Goal: Task Accomplishment & Management: Use online tool/utility

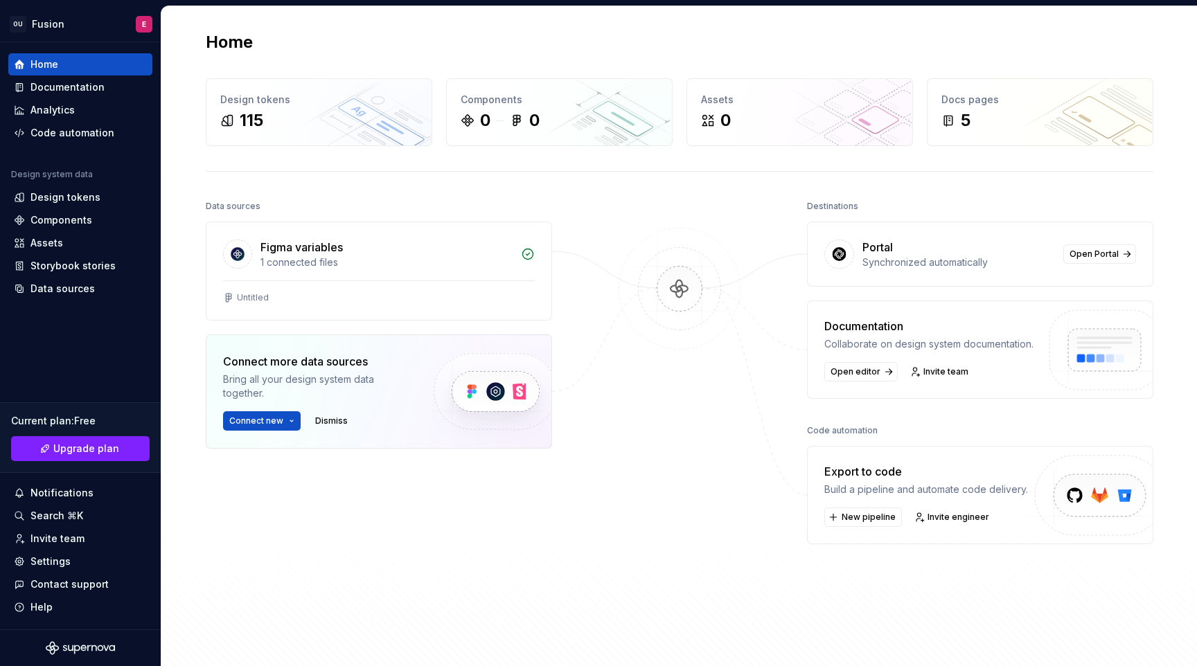
click at [695, 263] on img at bounding box center [679, 303] width 134 height 150
click at [103, 133] on div "Code automation" at bounding box center [72, 133] width 84 height 14
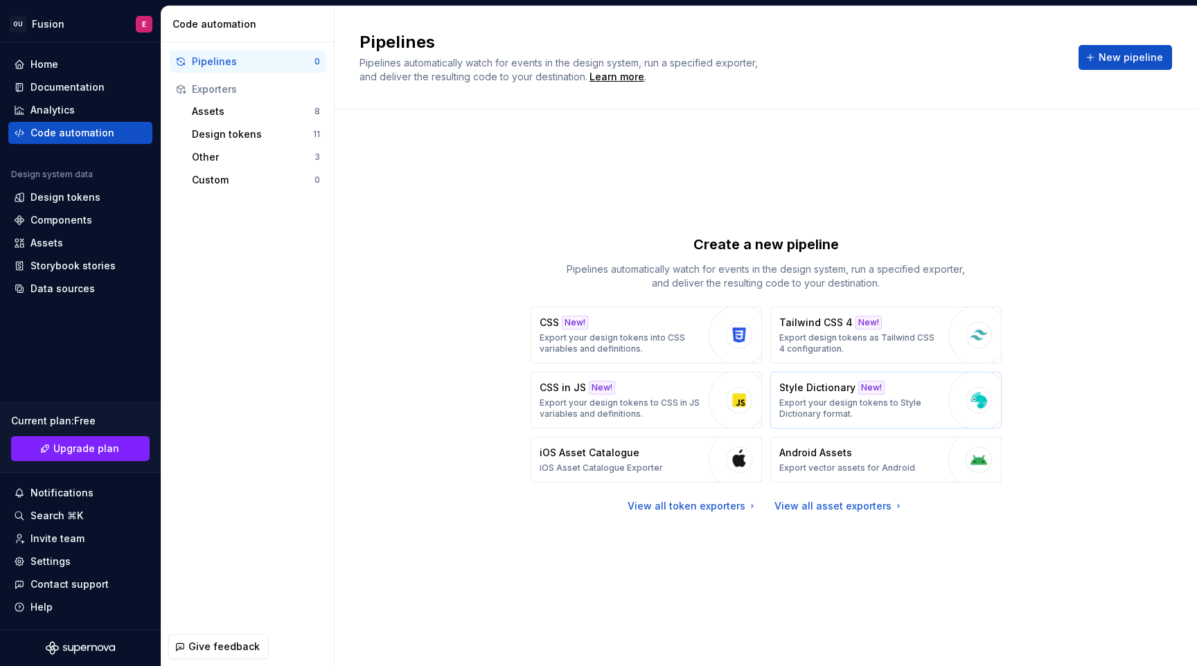
click at [872, 397] on p "Export your design tokens to Style Dictionary format." at bounding box center [860, 408] width 162 height 22
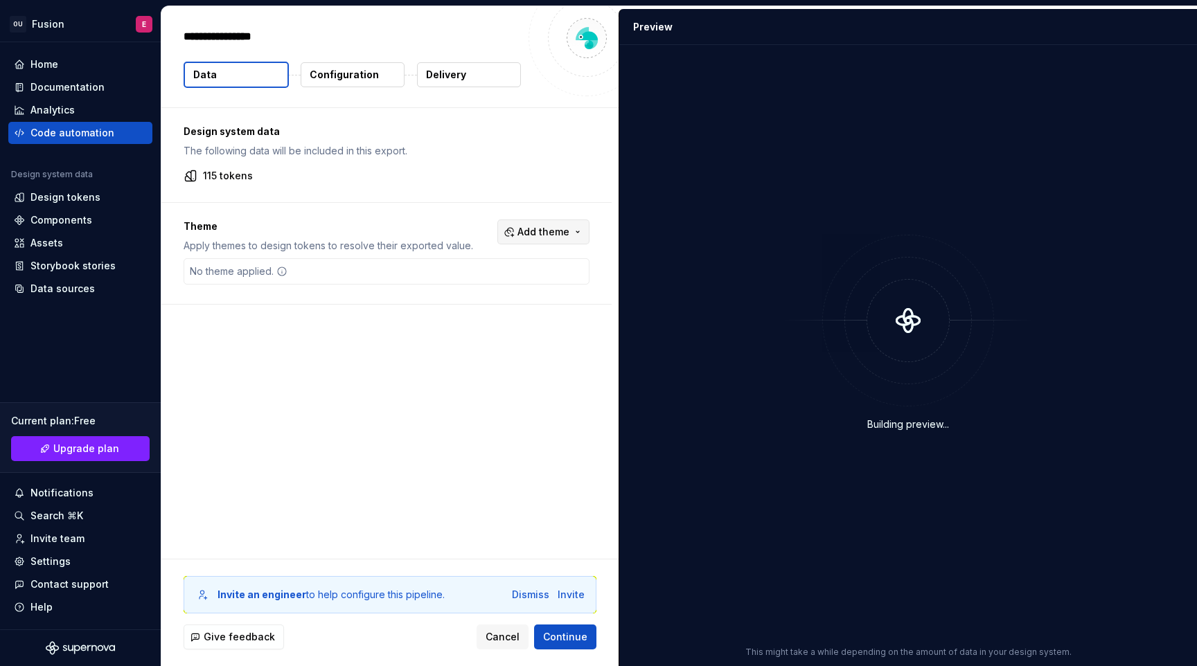
click at [577, 231] on button "Add theme" at bounding box center [543, 232] width 92 height 25
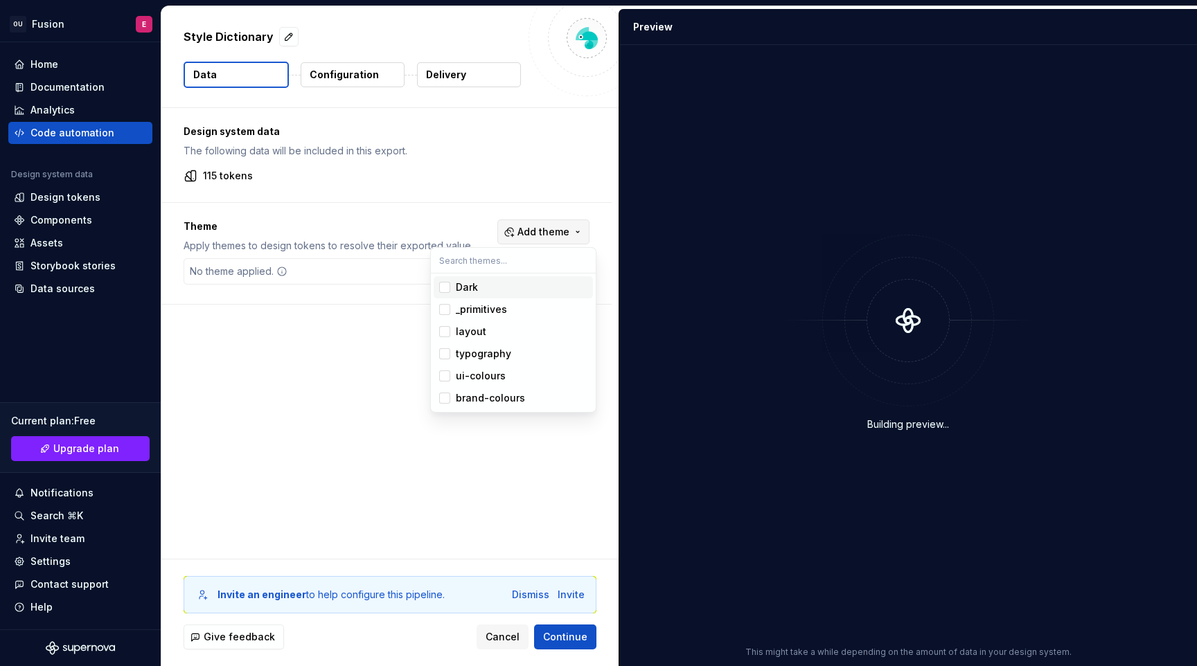
click at [577, 231] on html "OU Fusion E Home Documentation Analytics Code automation Design system data Des…" at bounding box center [598, 333] width 1197 height 666
click at [380, 80] on button "Configuration" at bounding box center [353, 74] width 104 height 25
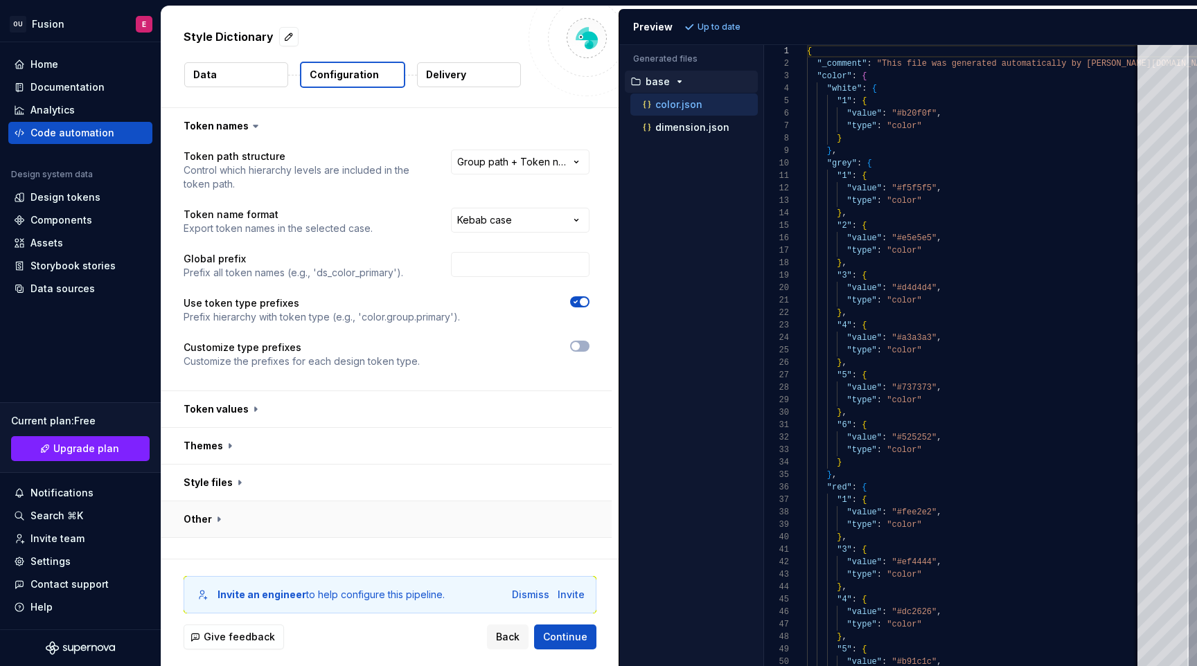
click at [216, 517] on button "button" at bounding box center [386, 519] width 450 height 36
click at [238, 476] on button "button" at bounding box center [386, 483] width 450 height 36
click at [96, 125] on div "Code automation" at bounding box center [80, 133] width 144 height 22
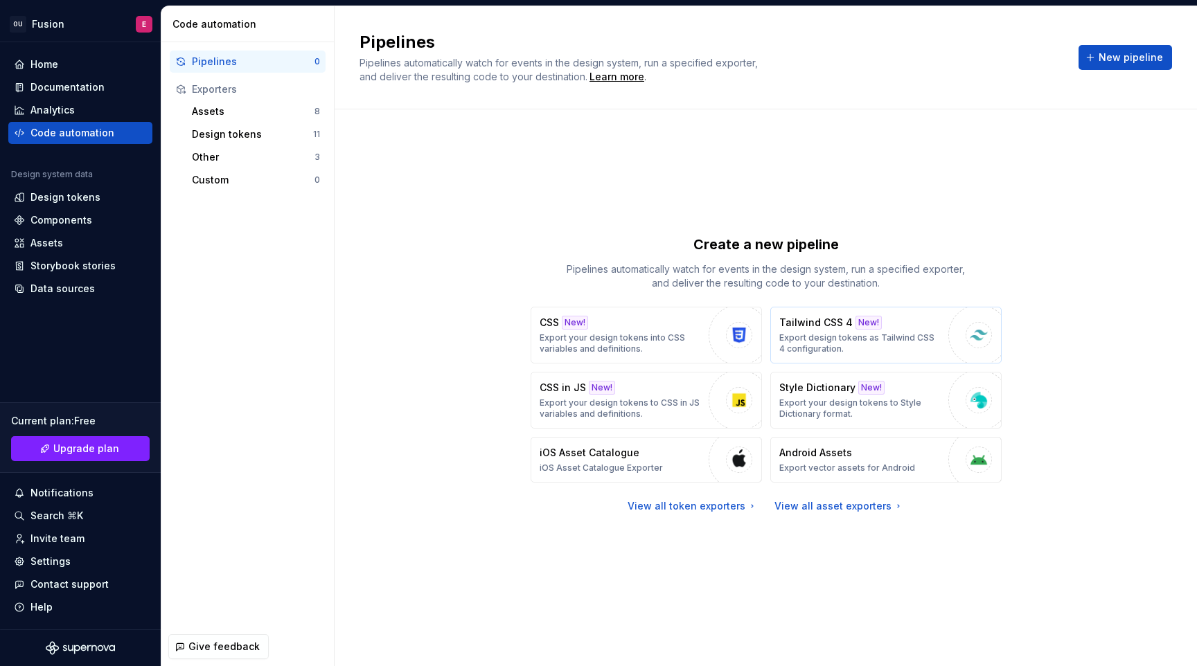
click at [877, 335] on p "Export design tokens as Tailwind CSS 4 configuration." at bounding box center [860, 343] width 162 height 22
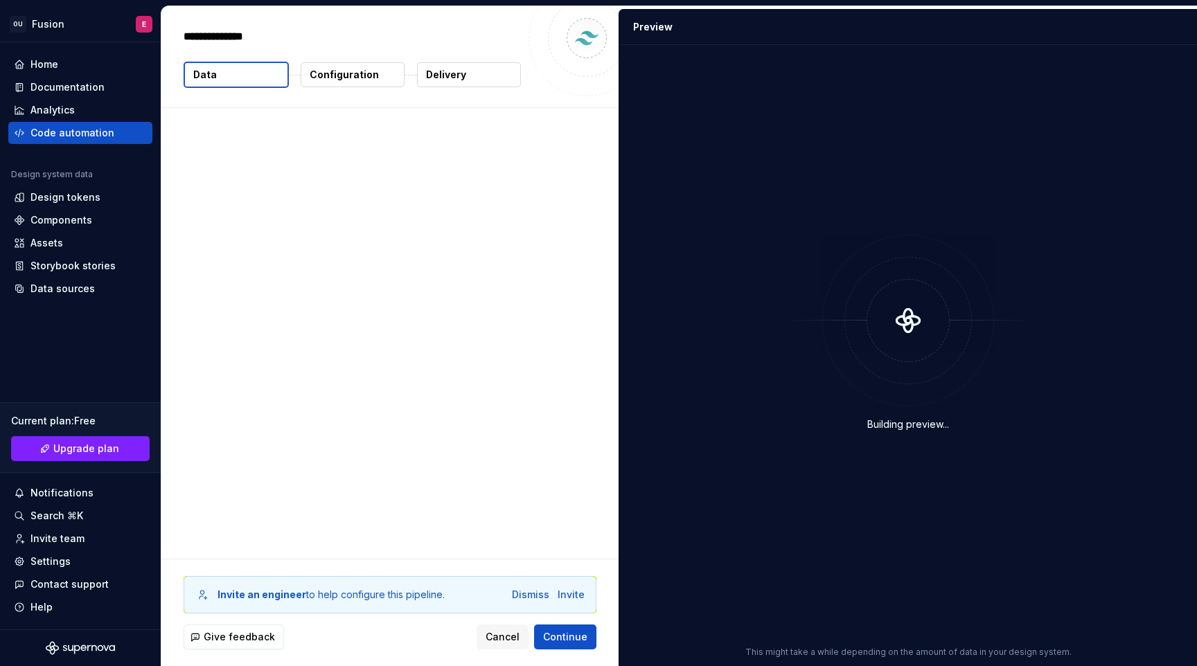
type textarea "*"
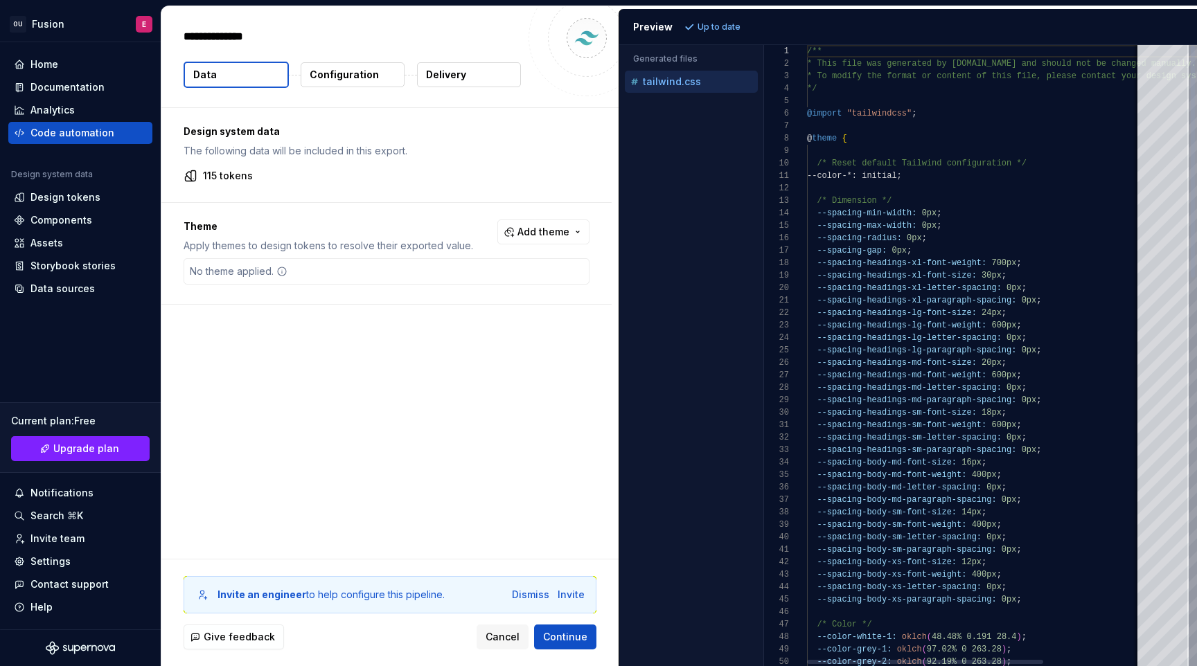
scroll to position [37, 65]
click at [267, 274] on div "No theme applied." at bounding box center [238, 271] width 109 height 25
click at [548, 229] on span "Add theme" at bounding box center [543, 232] width 52 height 14
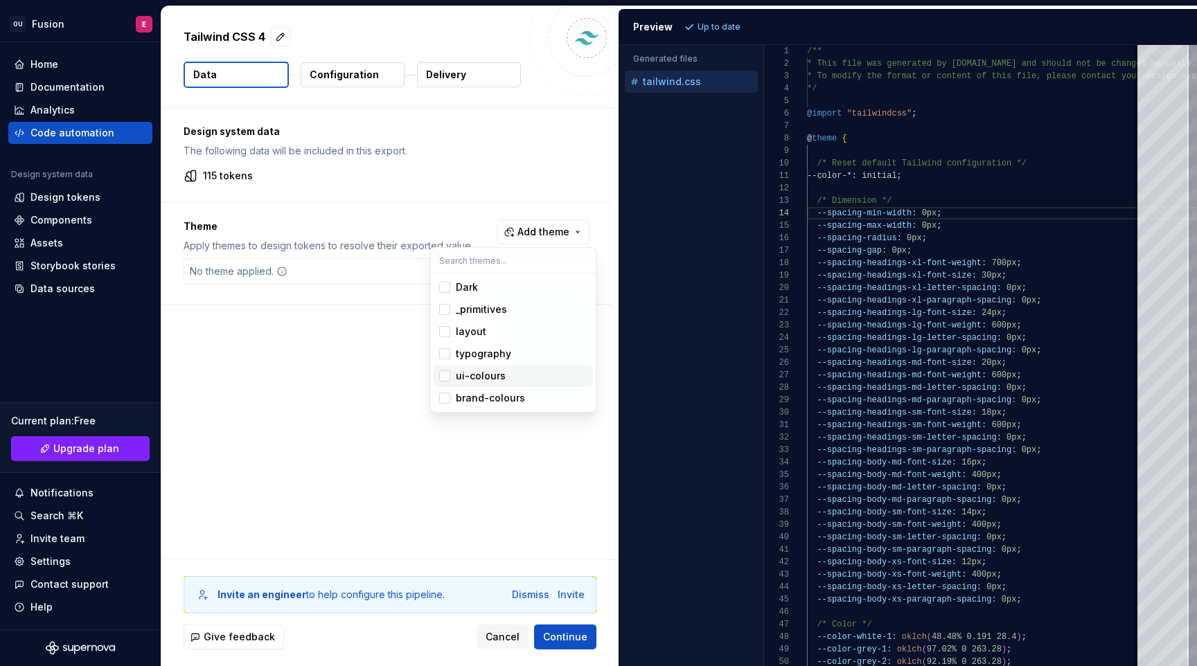
click at [445, 365] on span "ui-colours" at bounding box center [512, 376] width 159 height 22
click at [444, 366] on span "ui-colours" at bounding box center [512, 376] width 159 height 22
click at [444, 350] on div "Suggestions" at bounding box center [444, 353] width 11 height 11
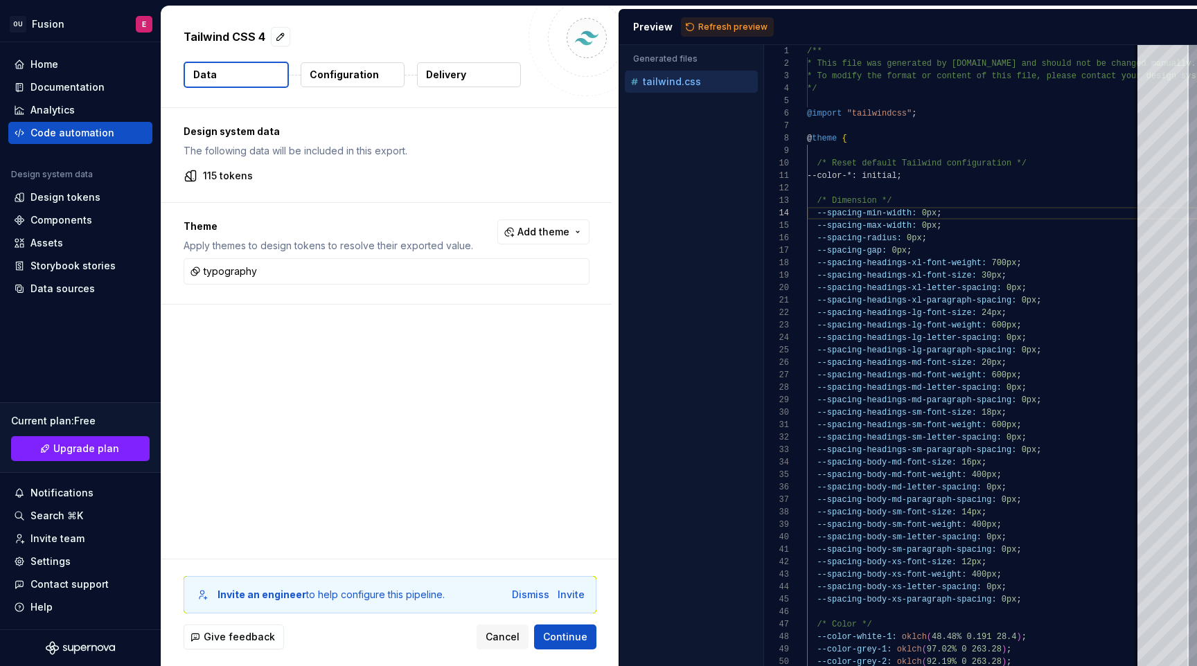
click at [389, 370] on html "OU Fusion E Home Documentation Analytics Code automation Design system data Des…" at bounding box center [598, 333] width 1197 height 666
click at [727, 24] on span "Refresh preview" at bounding box center [732, 26] width 69 height 11
click at [692, 109] on p "tailwind.typography.css" at bounding box center [700, 104] width 115 height 11
type textarea "**********"
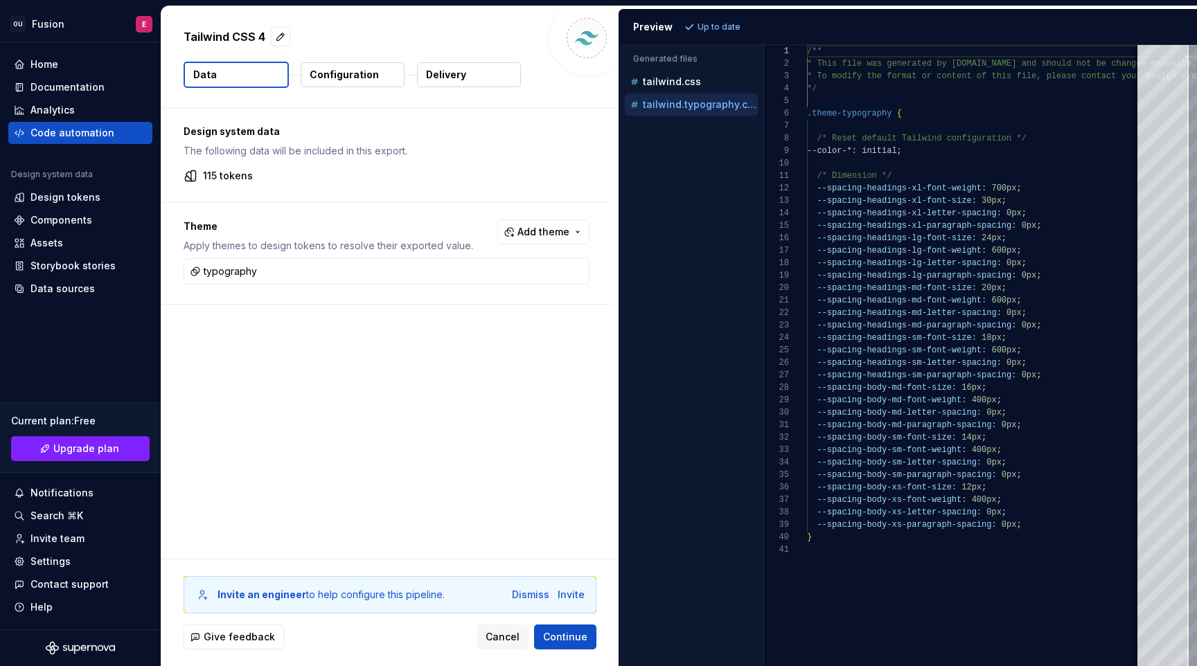
click at [361, 65] on button "Configuration" at bounding box center [353, 74] width 104 height 25
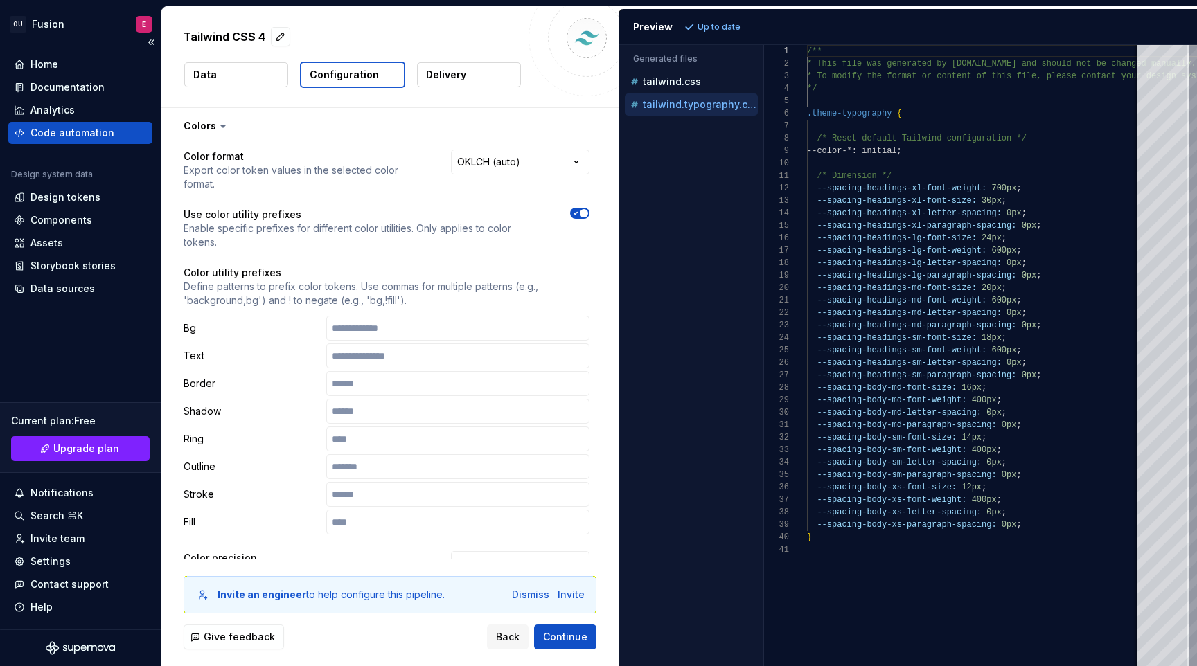
click at [117, 135] on div "Code automation" at bounding box center [80, 133] width 133 height 14
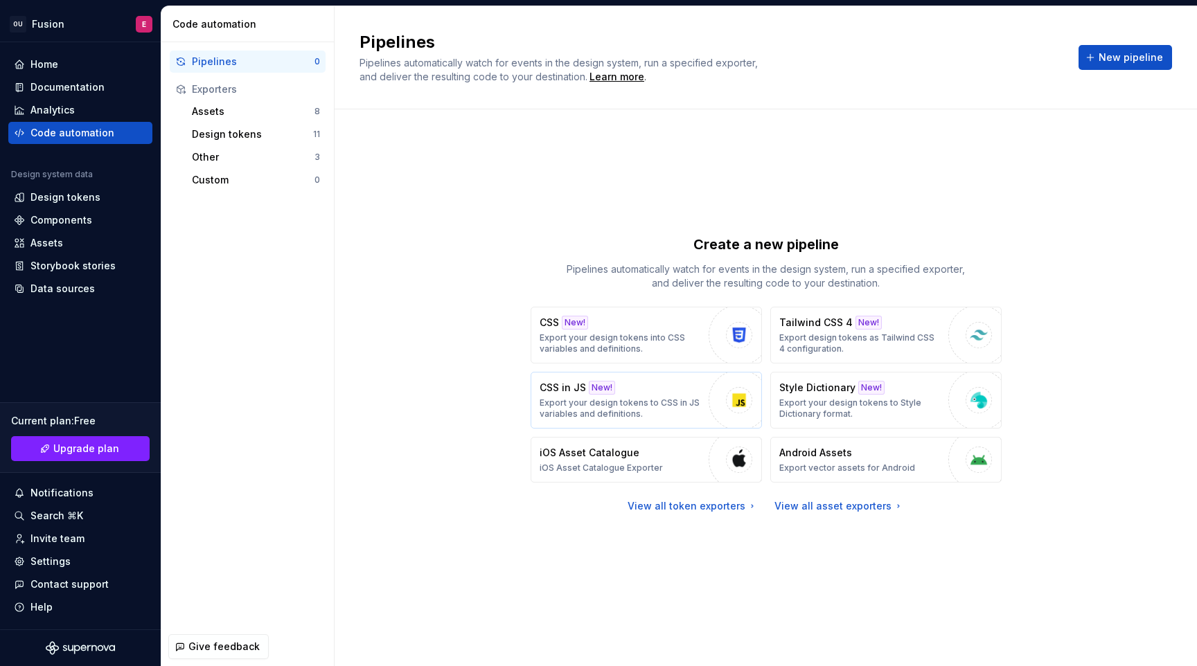
click at [599, 397] on p "Export your design tokens to CSS in JS variables and definitions." at bounding box center [620, 408] width 162 height 22
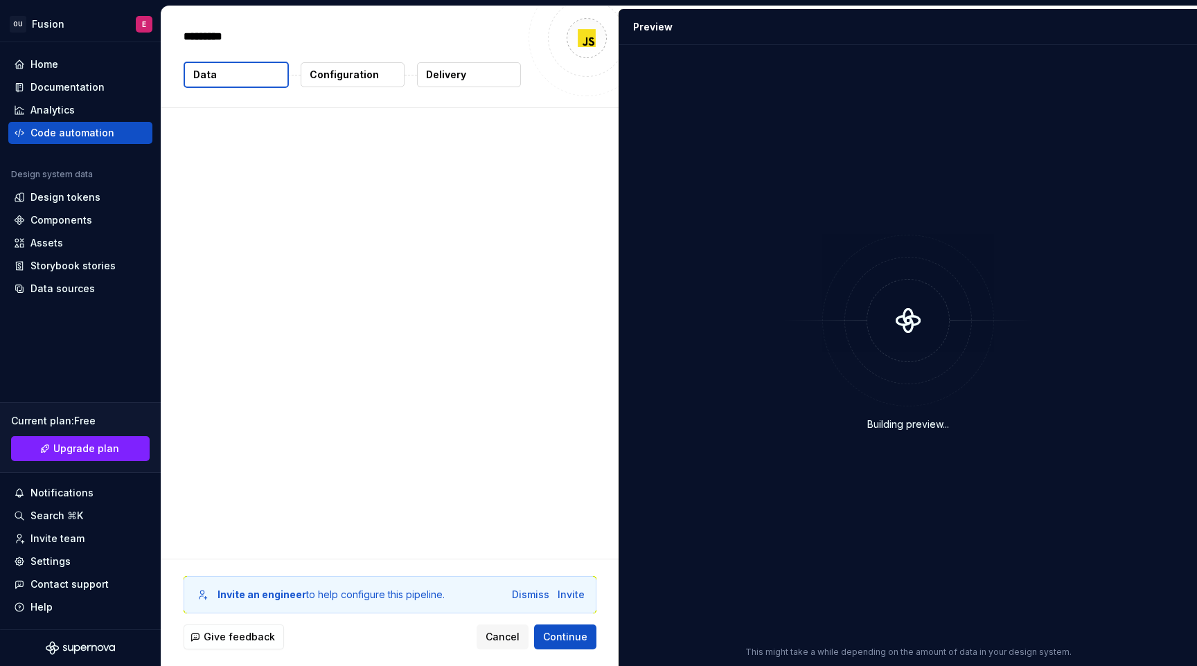
type textarea "*"
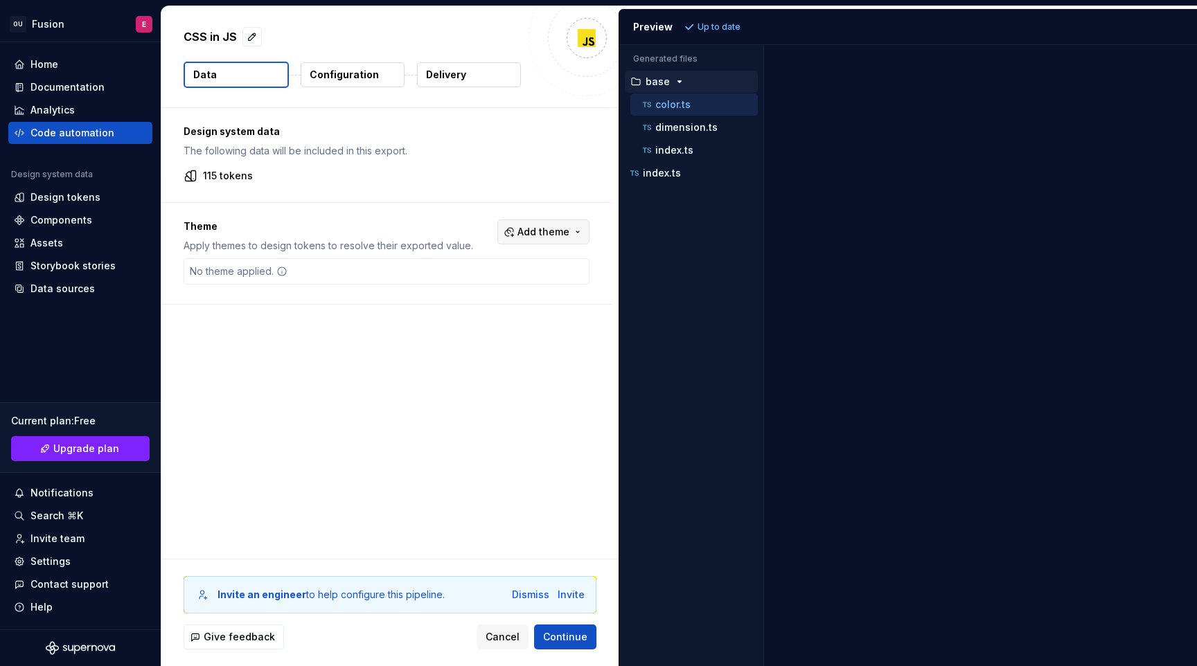
click at [535, 231] on span "Add theme" at bounding box center [543, 232] width 52 height 14
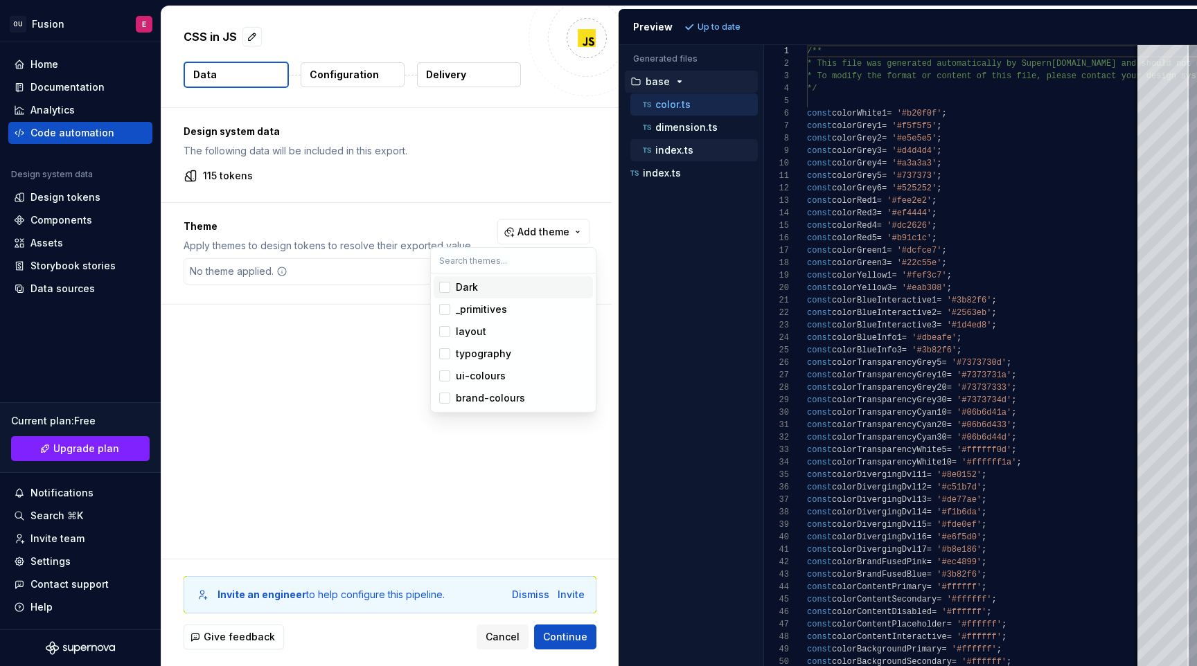
click at [677, 157] on html "OU Fusion E Home Documentation Analytics Code automation Design system data Des…" at bounding box center [598, 333] width 1197 height 666
click at [700, 120] on button "dimension.ts" at bounding box center [693, 127] width 127 height 15
type textarea "**********"
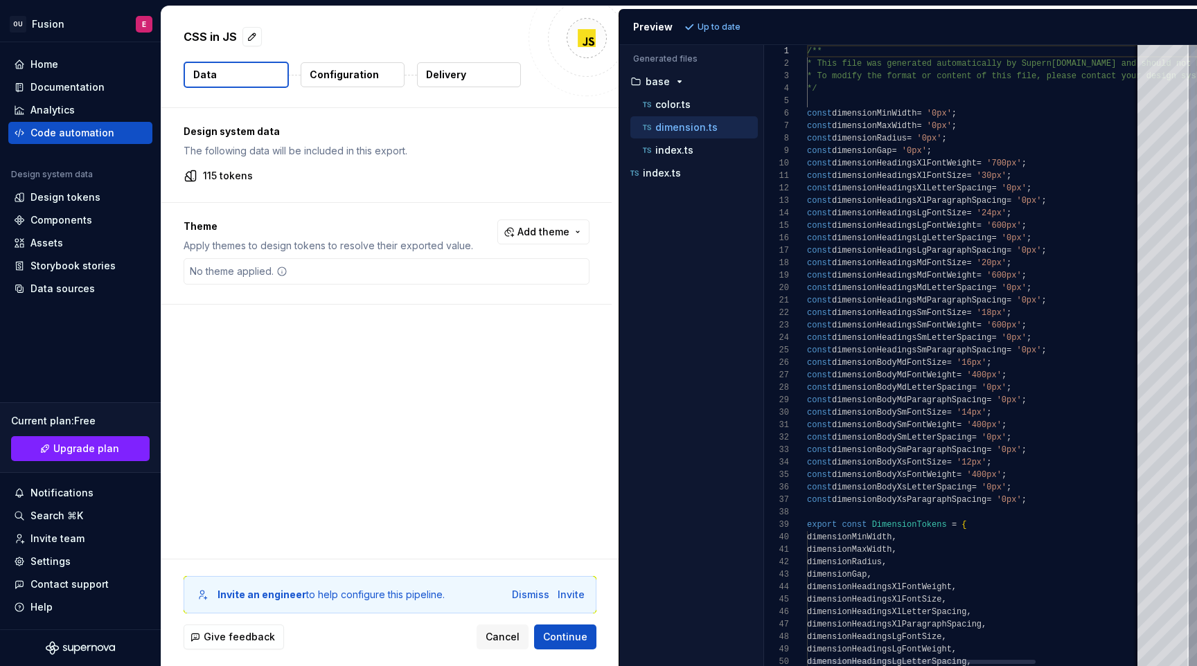
scroll to position [125, 0]
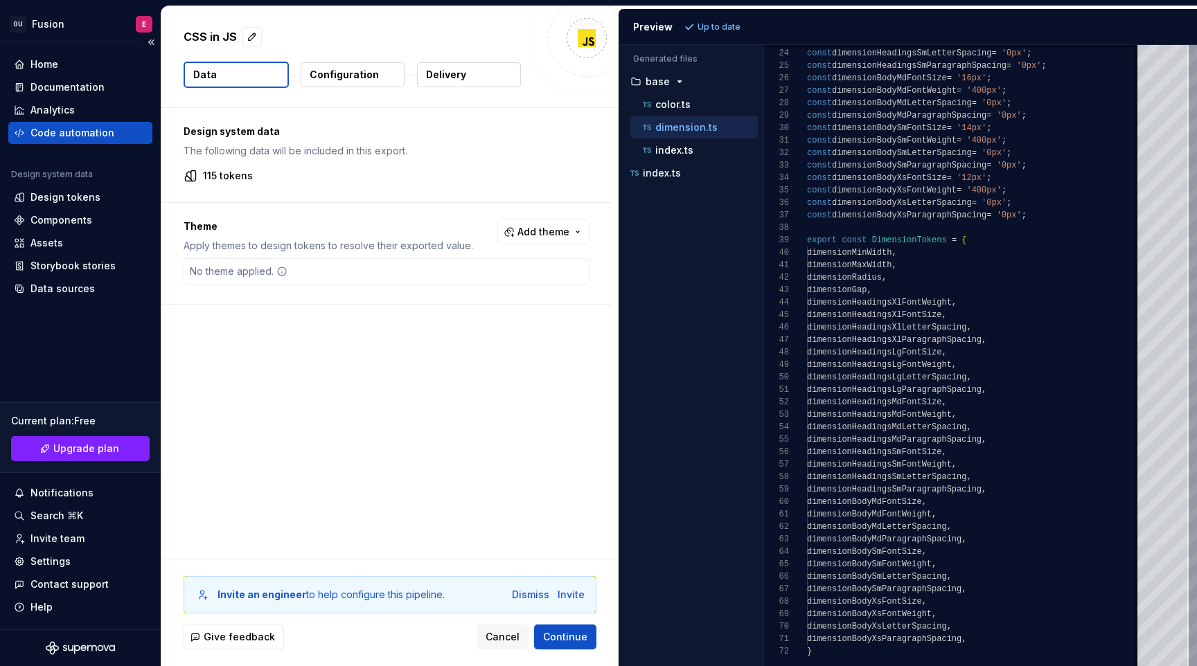
click at [107, 130] on div "Code automation" at bounding box center [72, 133] width 84 height 14
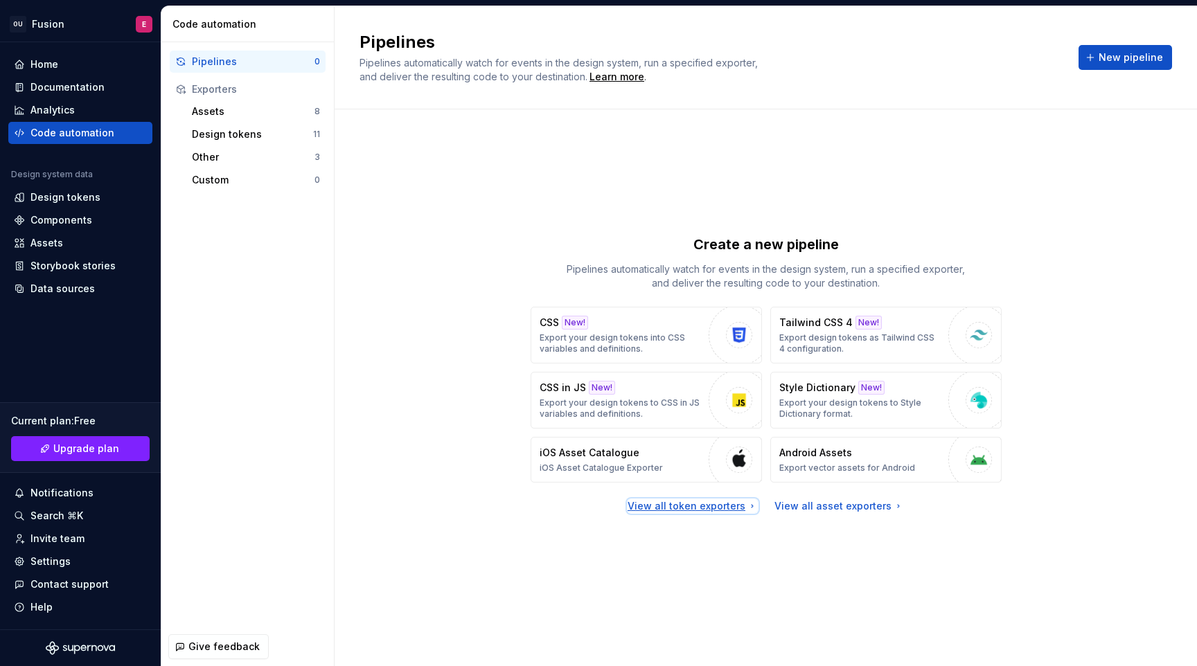
click at [727, 509] on div "View all token exporters" at bounding box center [692, 506] width 130 height 14
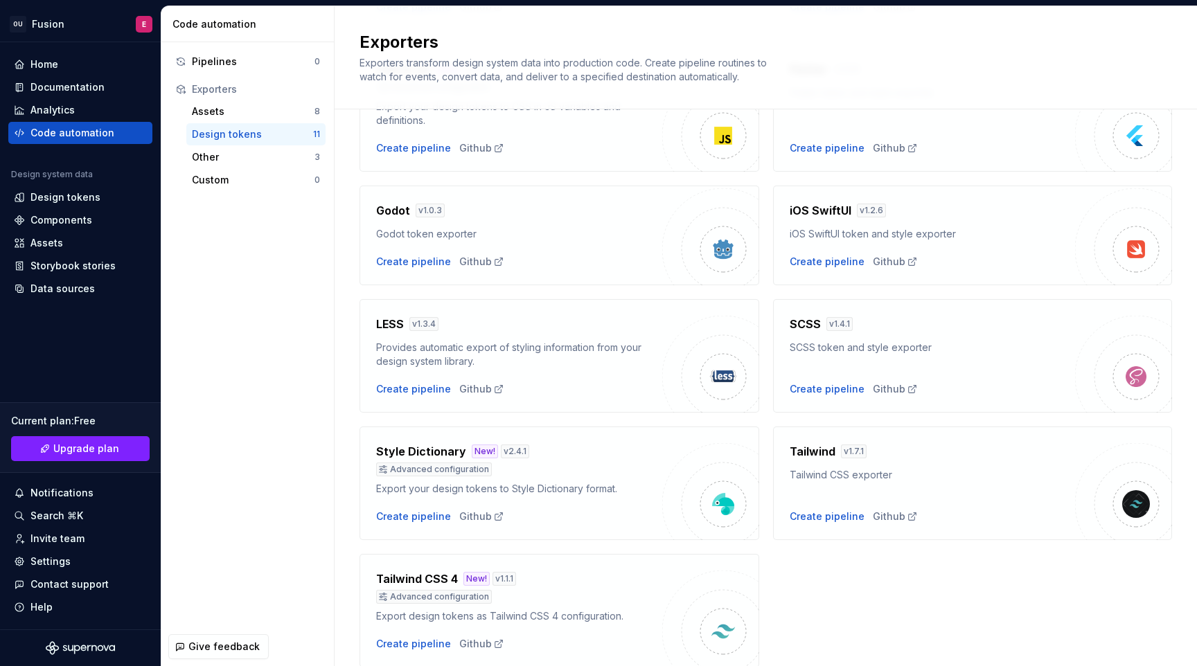
scroll to position [305, 0]
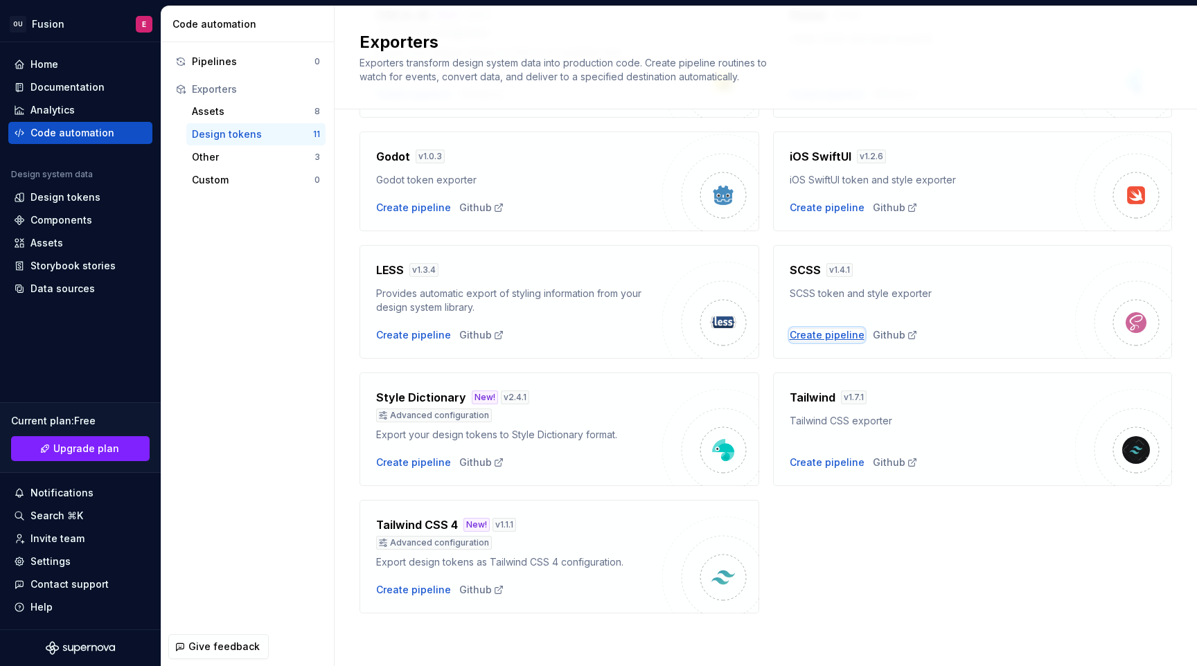
click at [848, 339] on div "Create pipeline" at bounding box center [826, 335] width 75 height 14
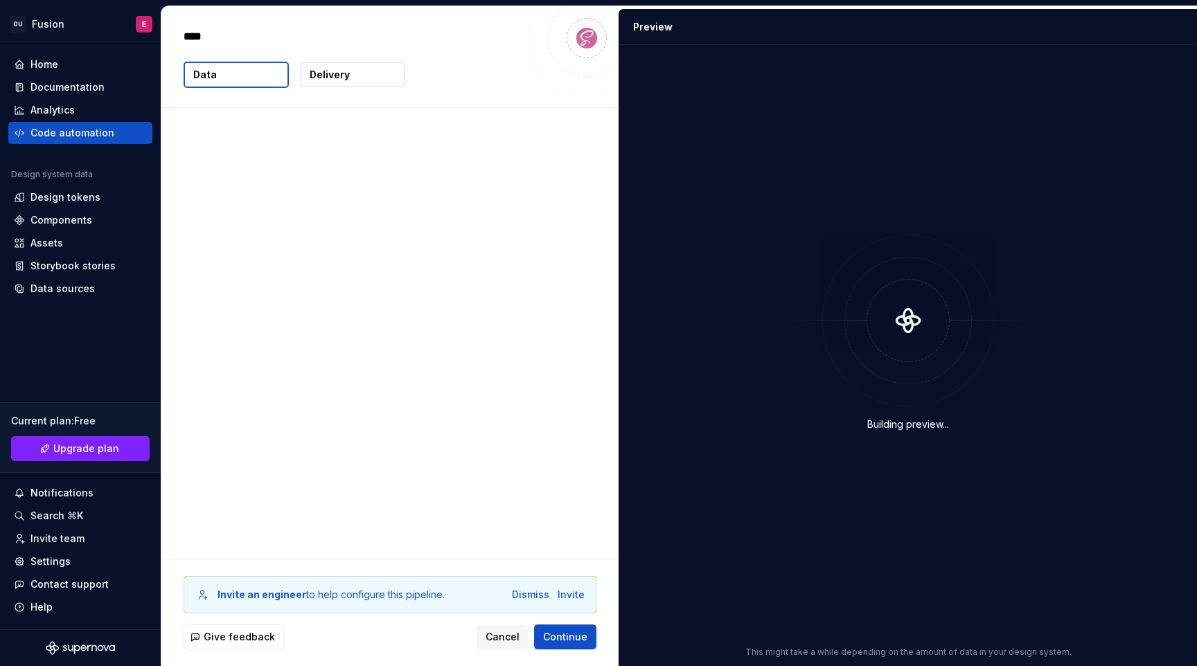
type textarea "*"
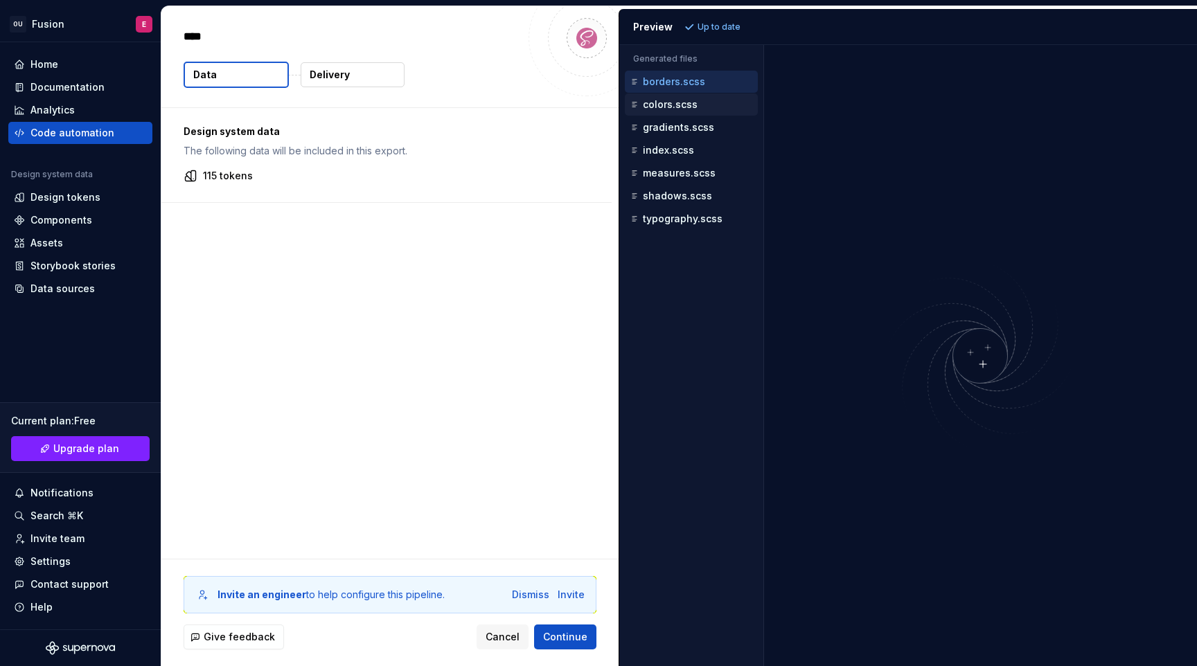
click at [735, 110] on div "colors.scss" at bounding box center [692, 105] width 130 height 14
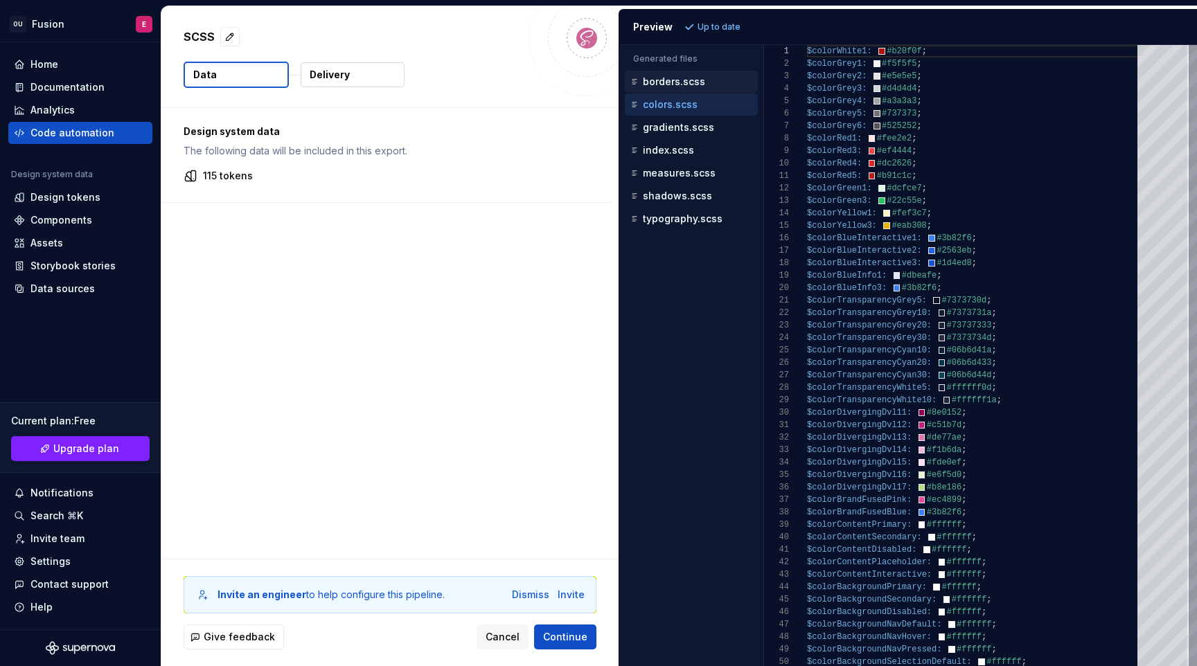
click at [710, 84] on div "borders.scss" at bounding box center [692, 82] width 130 height 14
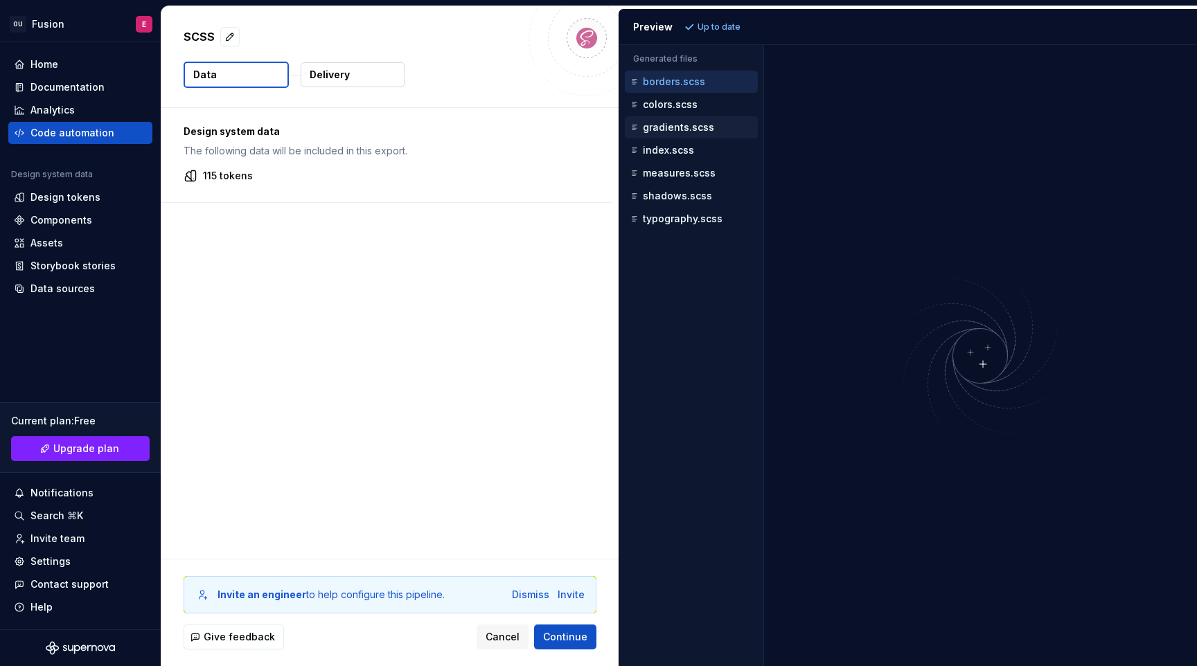
click at [720, 121] on div "gradients.scss" at bounding box center [692, 127] width 130 height 14
click at [681, 170] on p "measures.scss" at bounding box center [679, 173] width 73 height 11
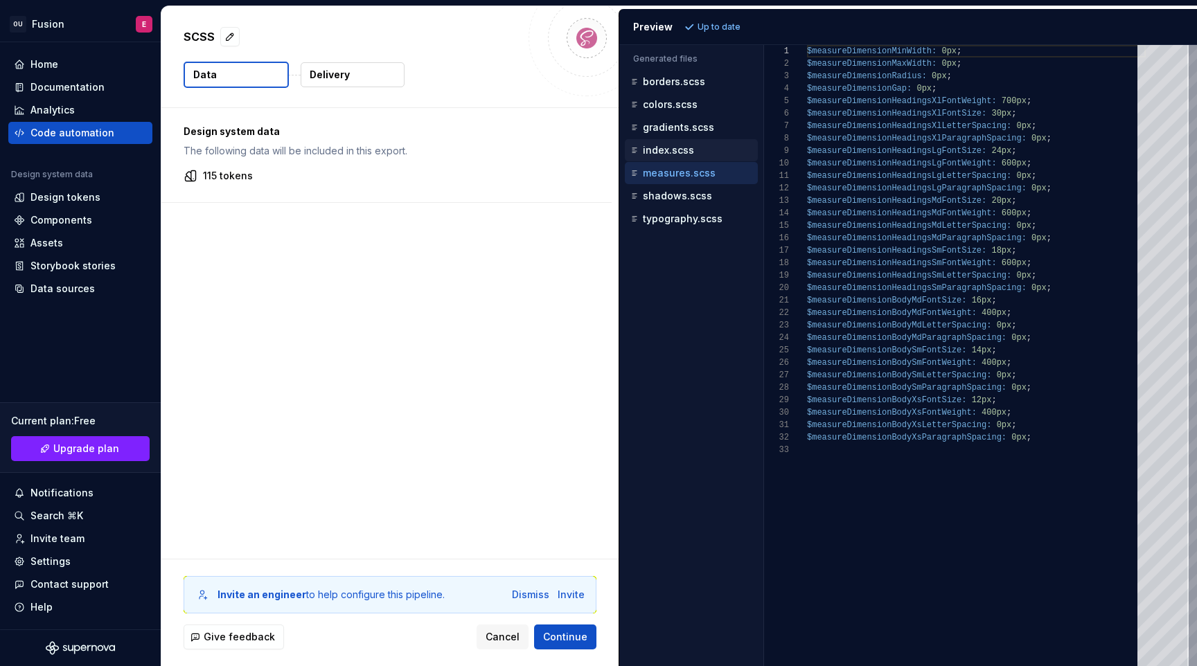
click at [688, 152] on p "index.scss" at bounding box center [668, 150] width 51 height 11
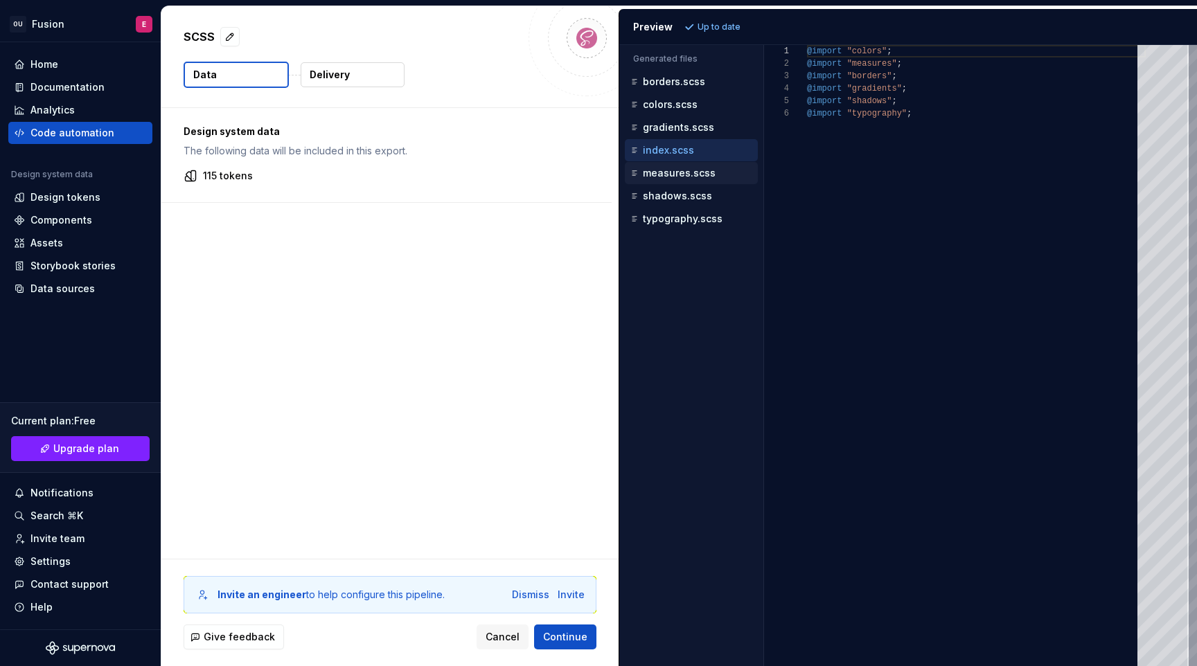
click at [681, 183] on div "measures.scss" at bounding box center [691, 173] width 133 height 22
click at [689, 179] on div "measures.scss" at bounding box center [692, 173] width 130 height 14
type textarea "**********"
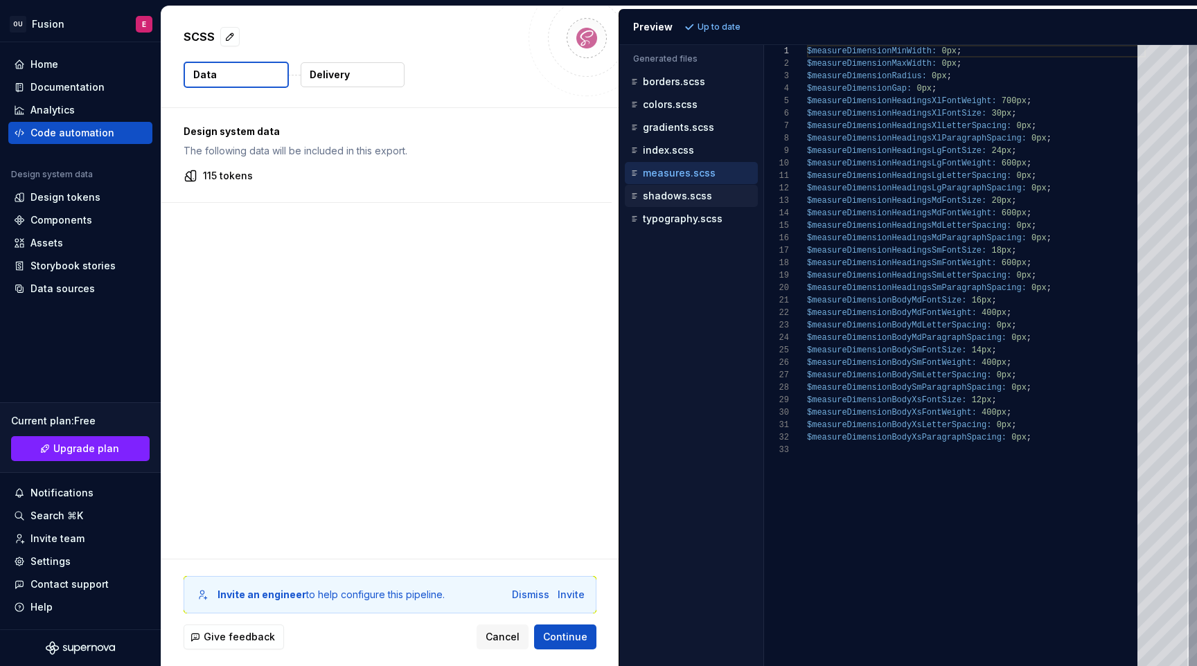
click at [682, 198] on p "shadows.scss" at bounding box center [677, 195] width 69 height 11
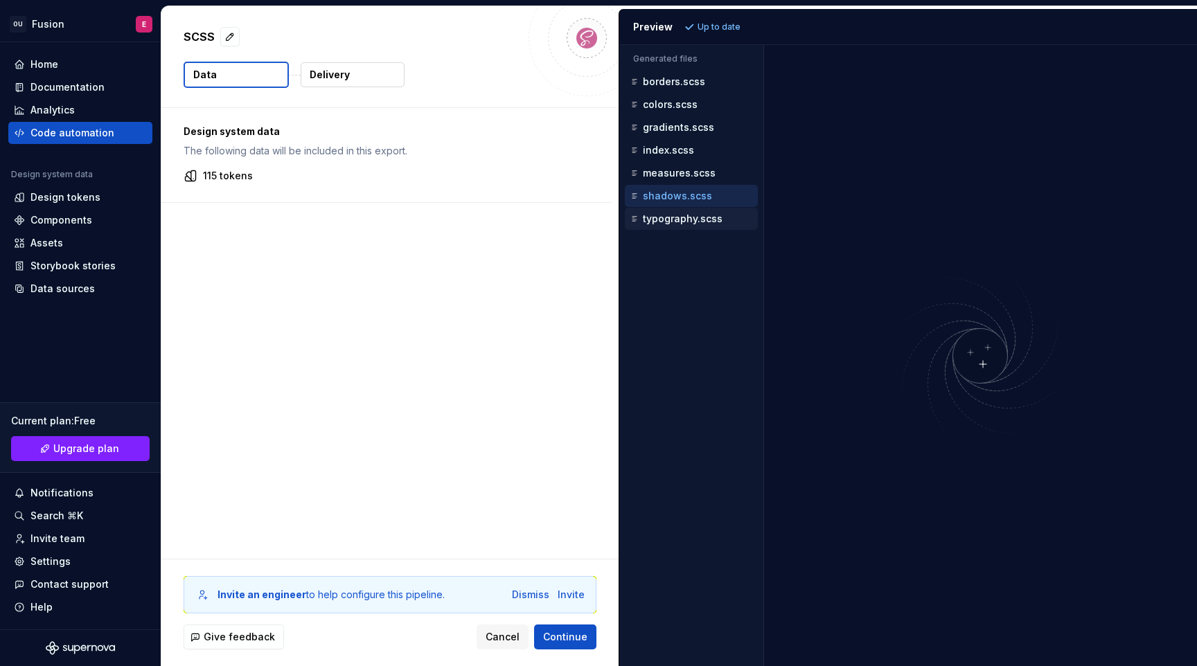
click at [675, 219] on p "typography.scss" at bounding box center [683, 218] width 80 height 11
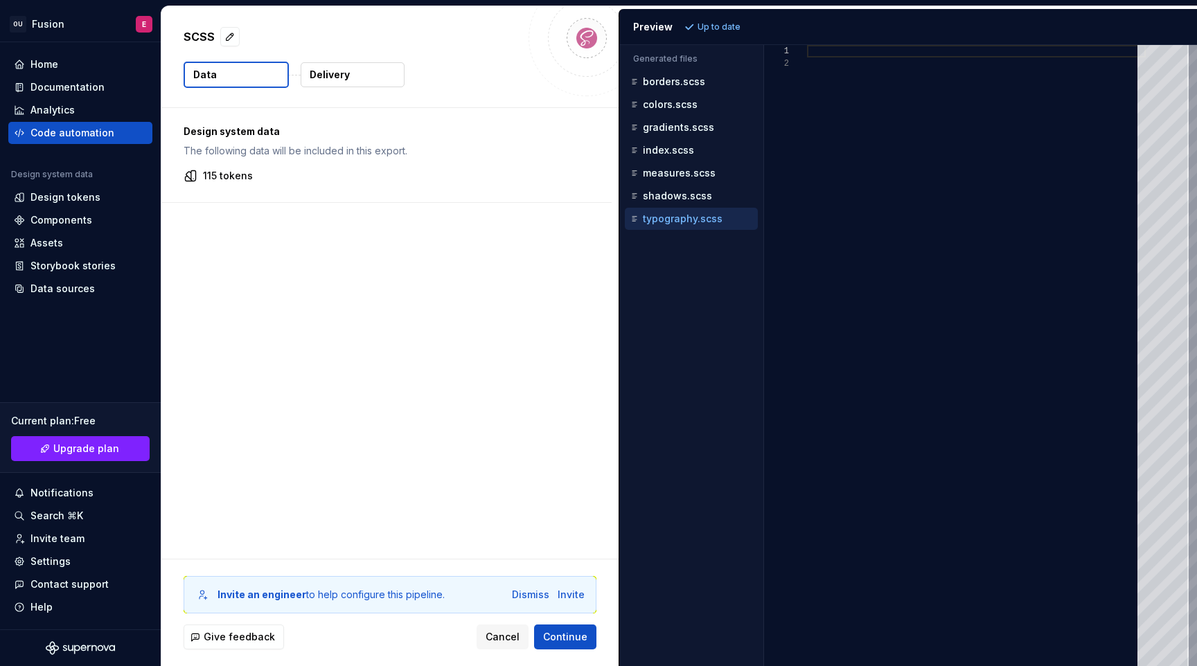
click at [352, 72] on button "Delivery" at bounding box center [353, 74] width 104 height 25
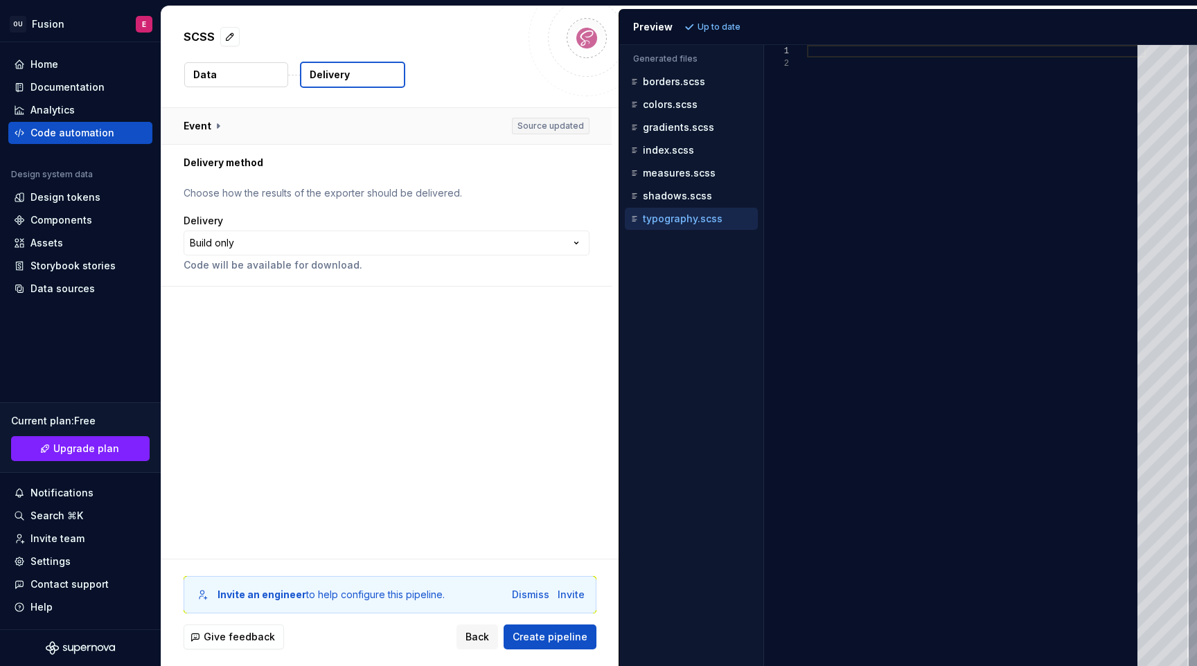
click at [415, 122] on button "button" at bounding box center [386, 126] width 450 height 36
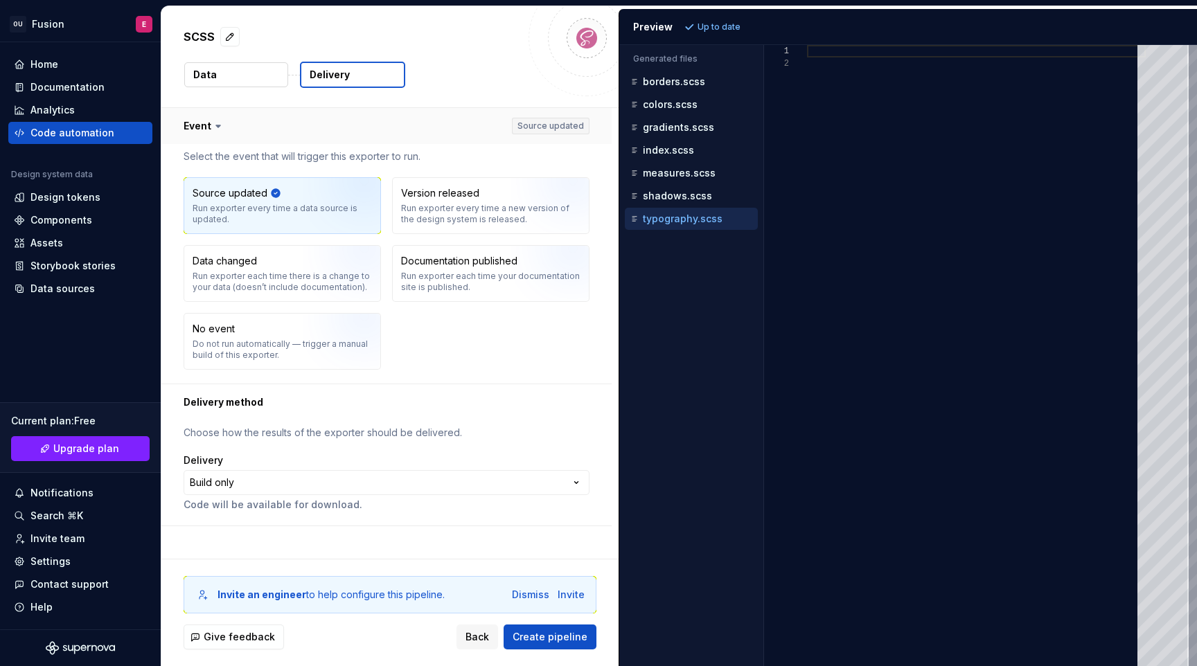
click at [379, 125] on button "button" at bounding box center [386, 126] width 450 height 36
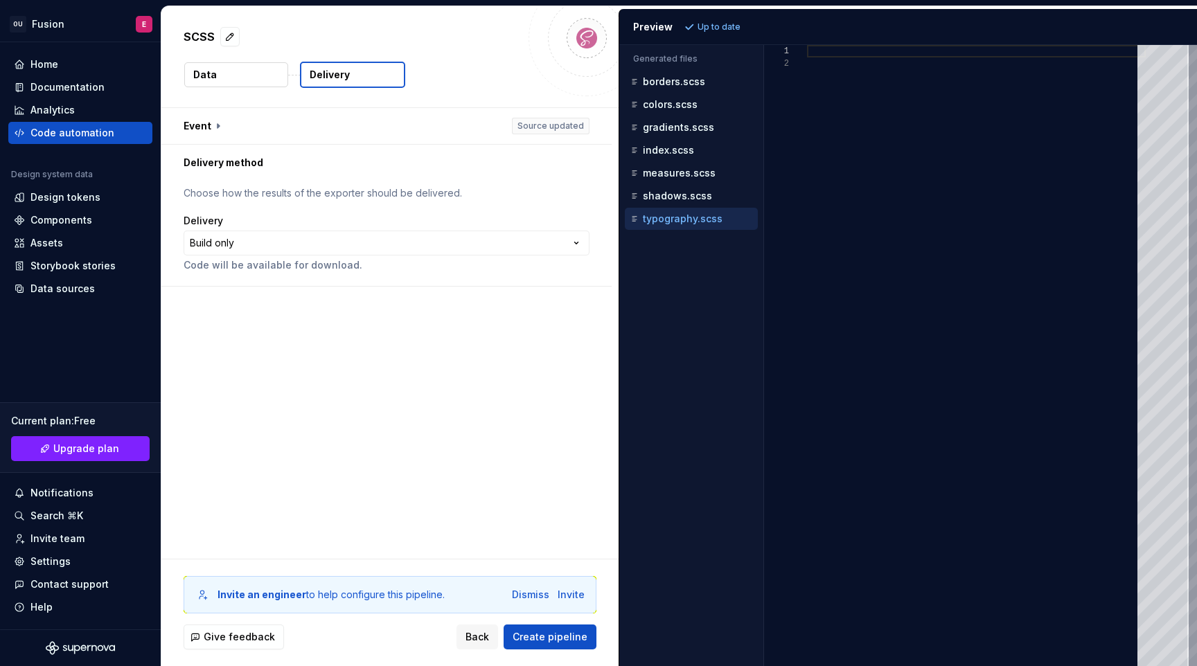
click at [274, 78] on button "Data" at bounding box center [236, 74] width 104 height 25
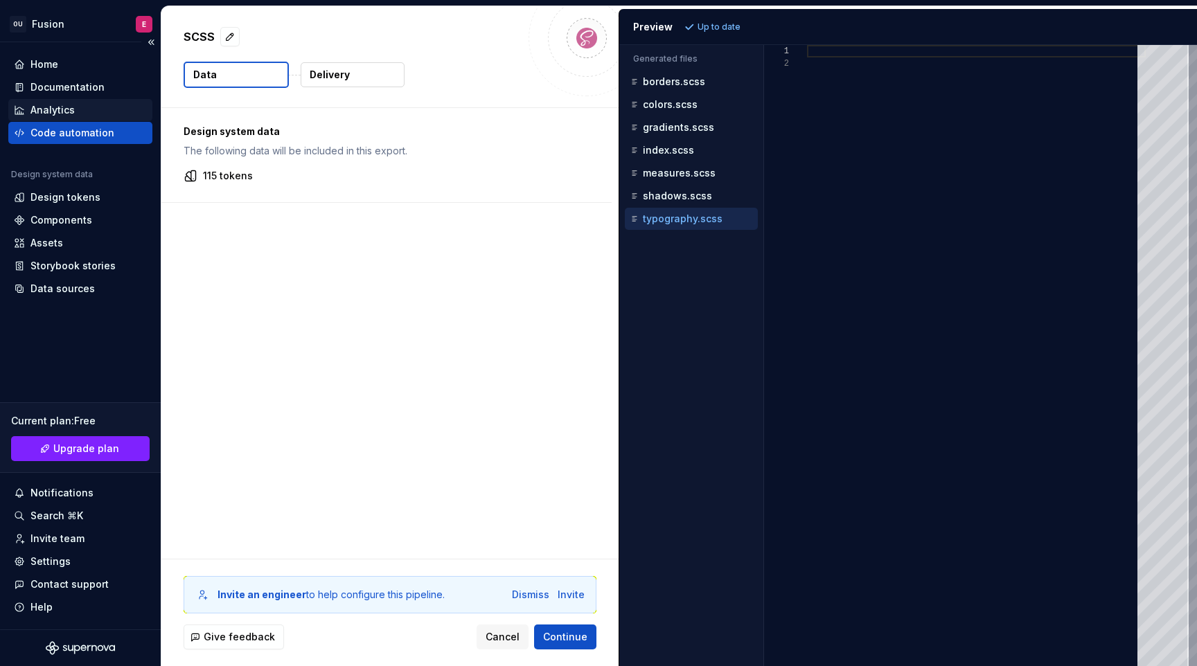
click at [86, 109] on div "Analytics" at bounding box center [80, 110] width 133 height 14
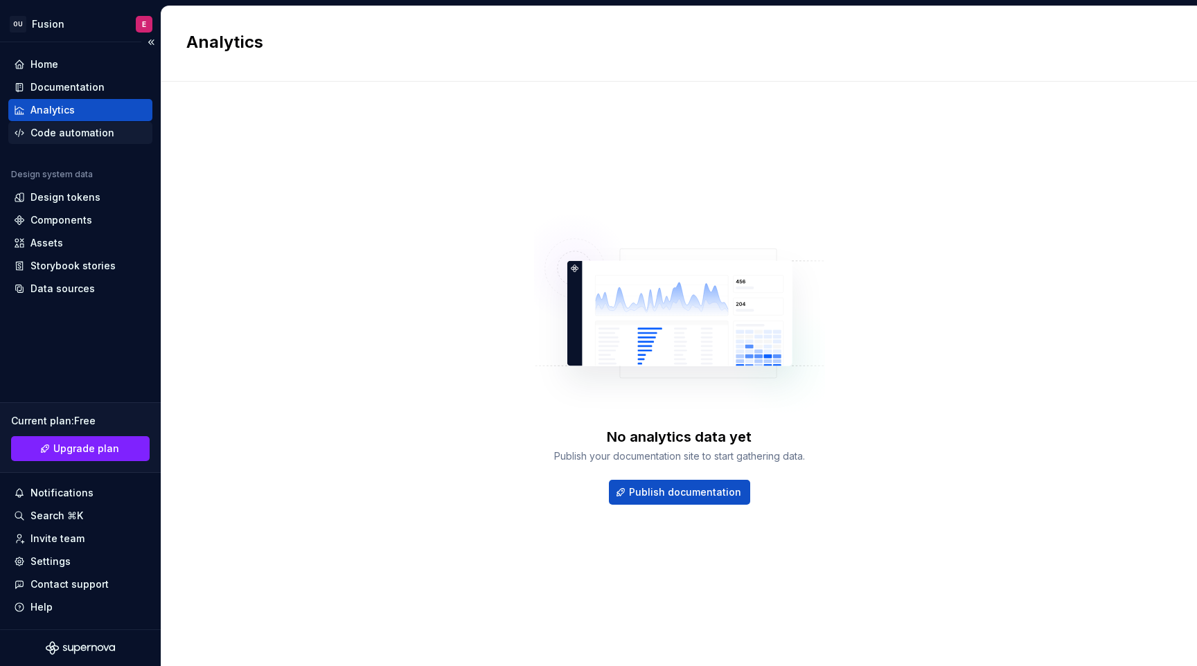
click at [89, 134] on div "Code automation" at bounding box center [72, 133] width 84 height 14
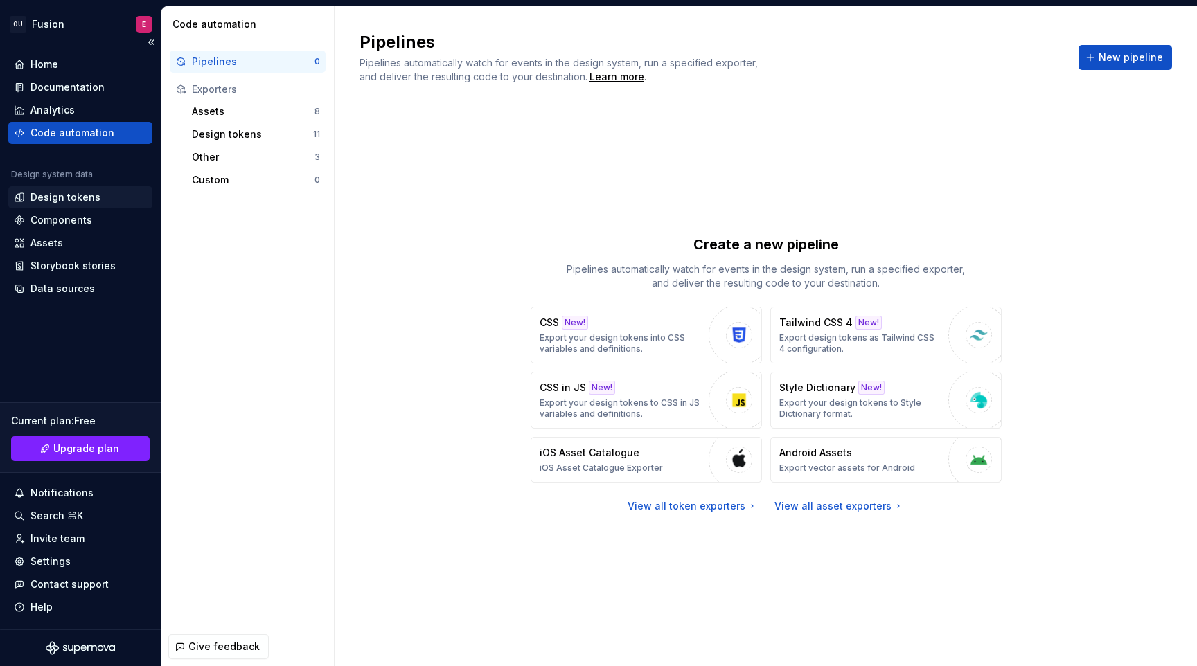
click at [81, 206] on div "Design tokens" at bounding box center [80, 197] width 144 height 22
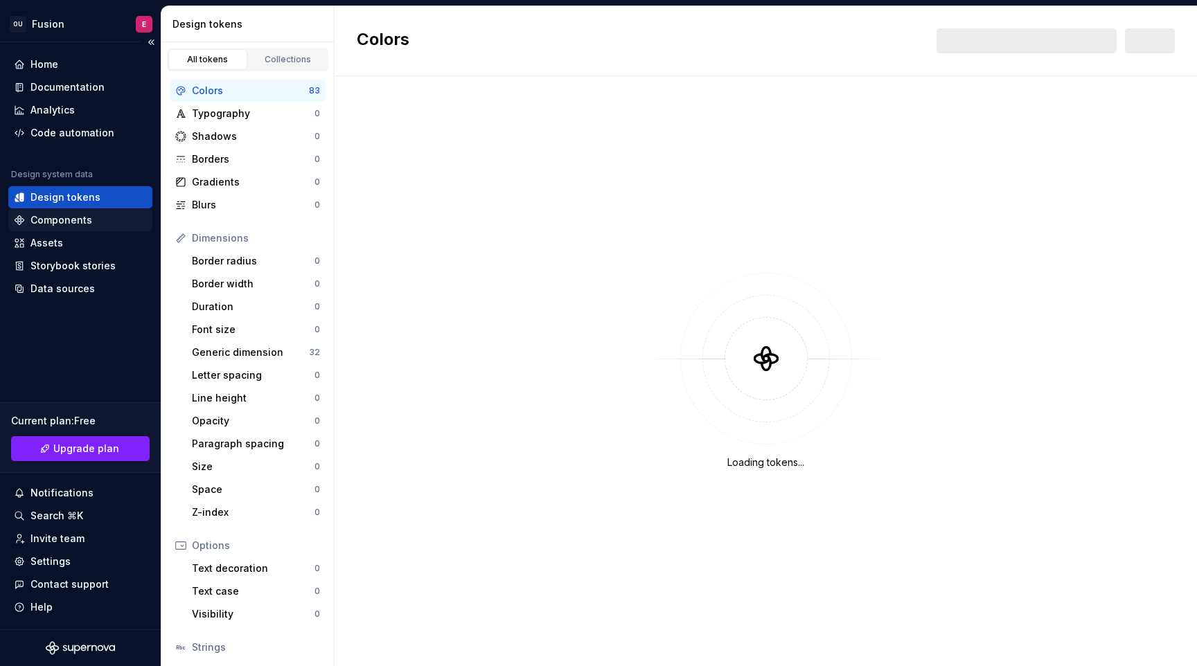
click at [88, 226] on div "Components" at bounding box center [61, 220] width 62 height 14
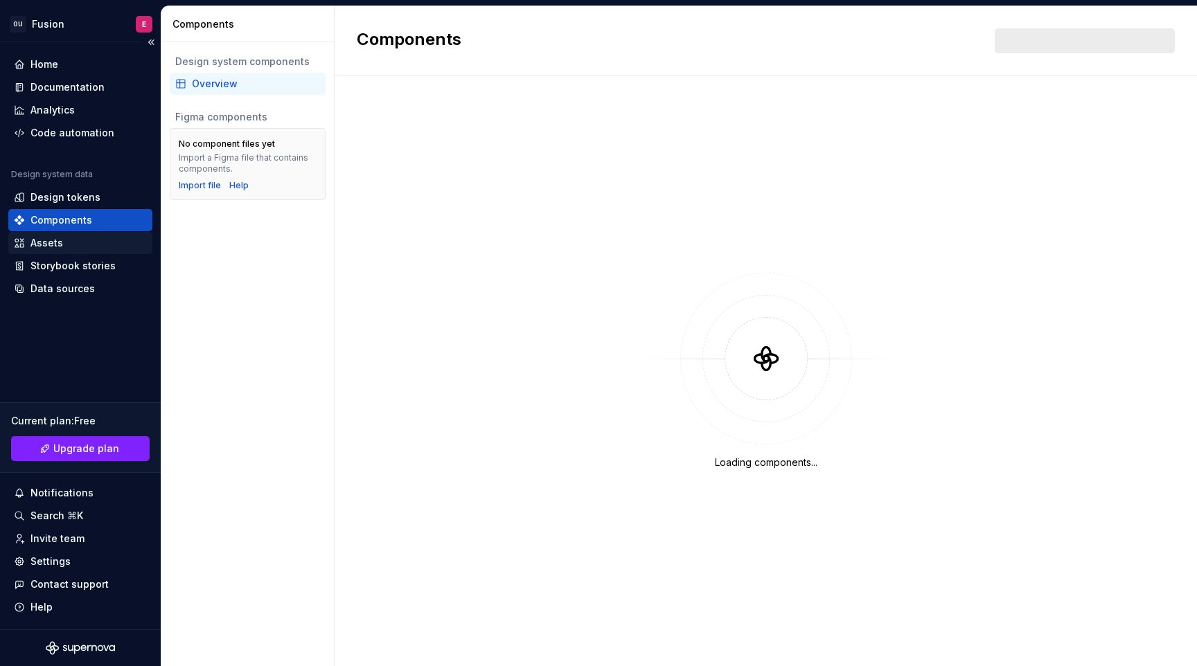
click at [91, 241] on div "Assets" at bounding box center [80, 243] width 133 height 14
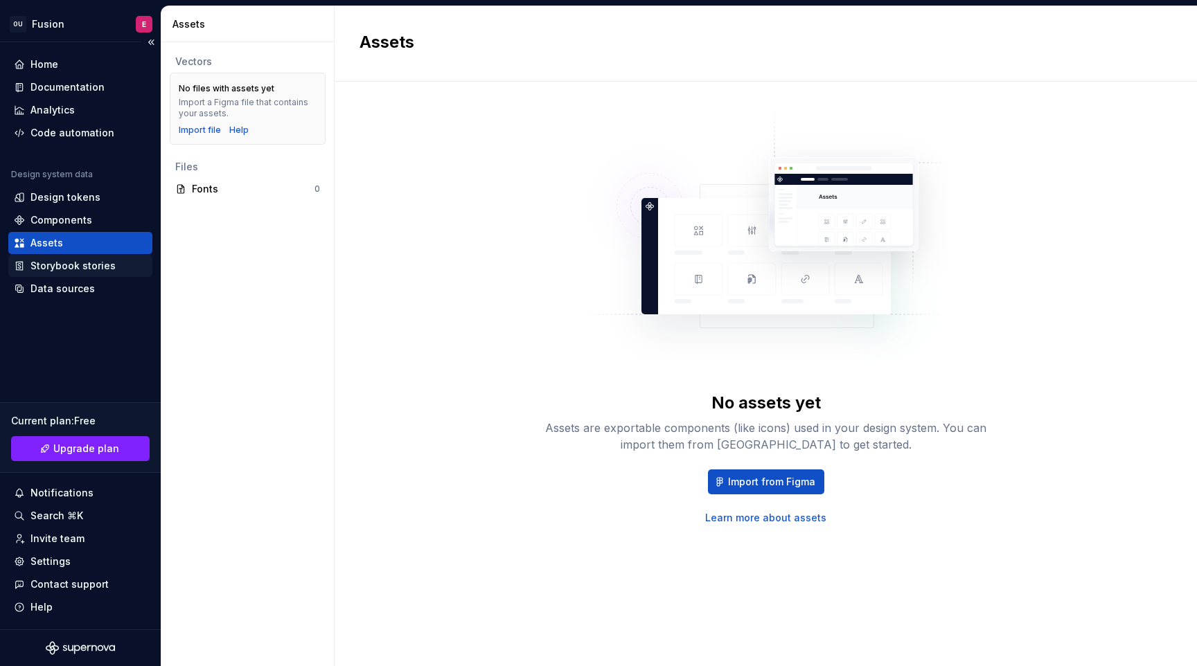
click at [94, 269] on div "Storybook stories" at bounding box center [72, 266] width 85 height 14
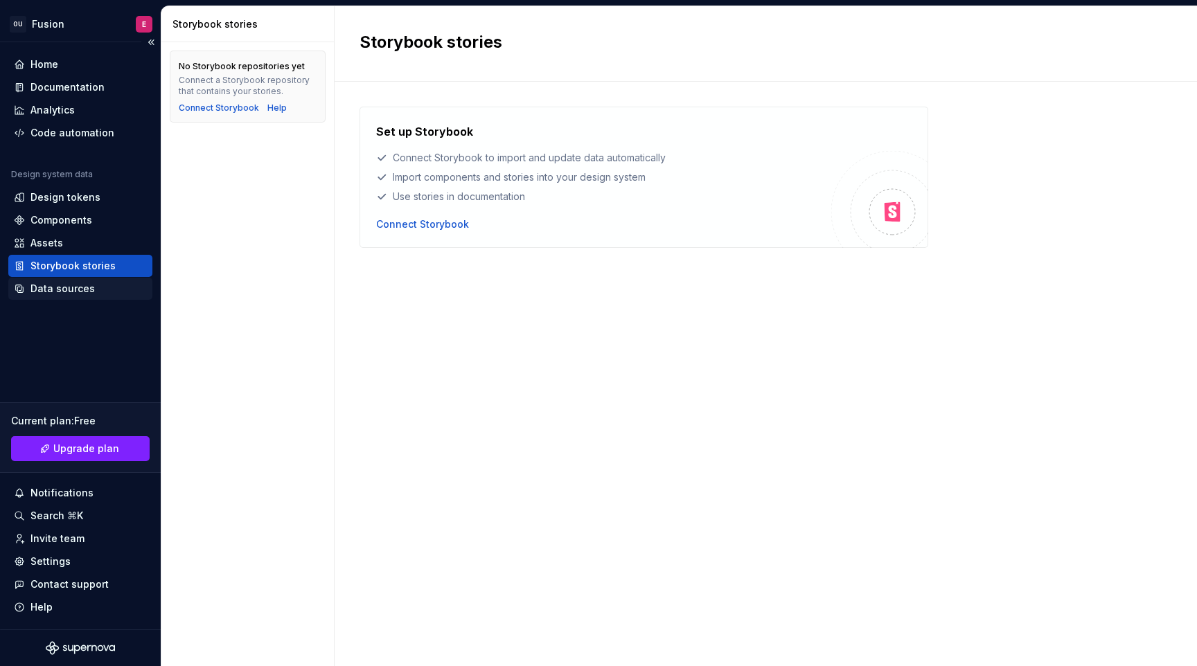
click at [107, 292] on div "Data sources" at bounding box center [80, 289] width 133 height 14
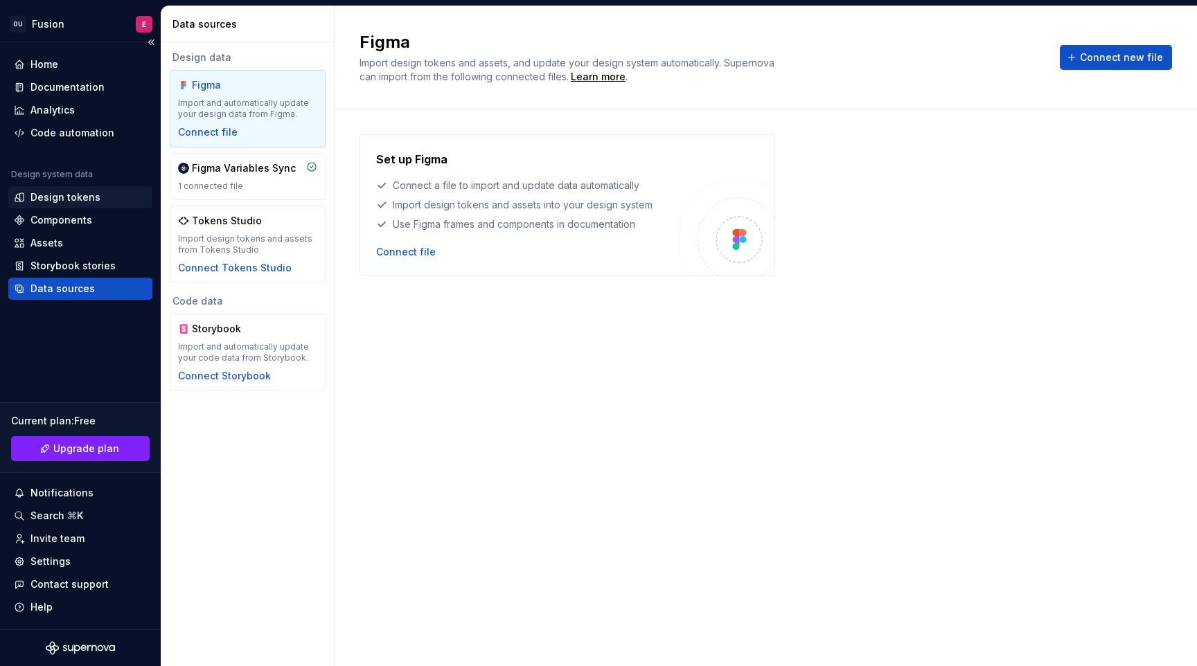
click at [112, 194] on div "Design tokens" at bounding box center [80, 197] width 133 height 14
